Goal: Transaction & Acquisition: Book appointment/travel/reservation

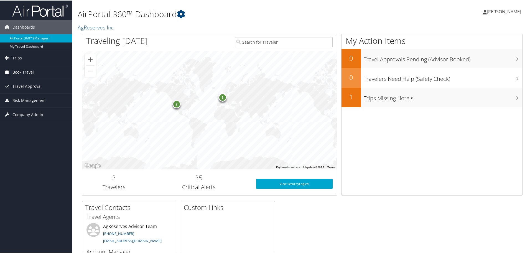
click at [51, 73] on link "Book Travel" at bounding box center [36, 72] width 72 height 14
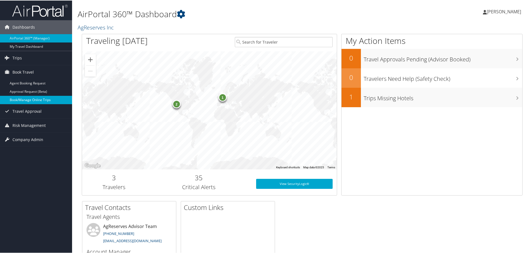
click at [44, 98] on link "Book/Manage Online Trips" at bounding box center [36, 99] width 72 height 8
click at [23, 100] on link "Book/Manage Online Trips" at bounding box center [36, 99] width 72 height 8
